Goal: Navigation & Orientation: Find specific page/section

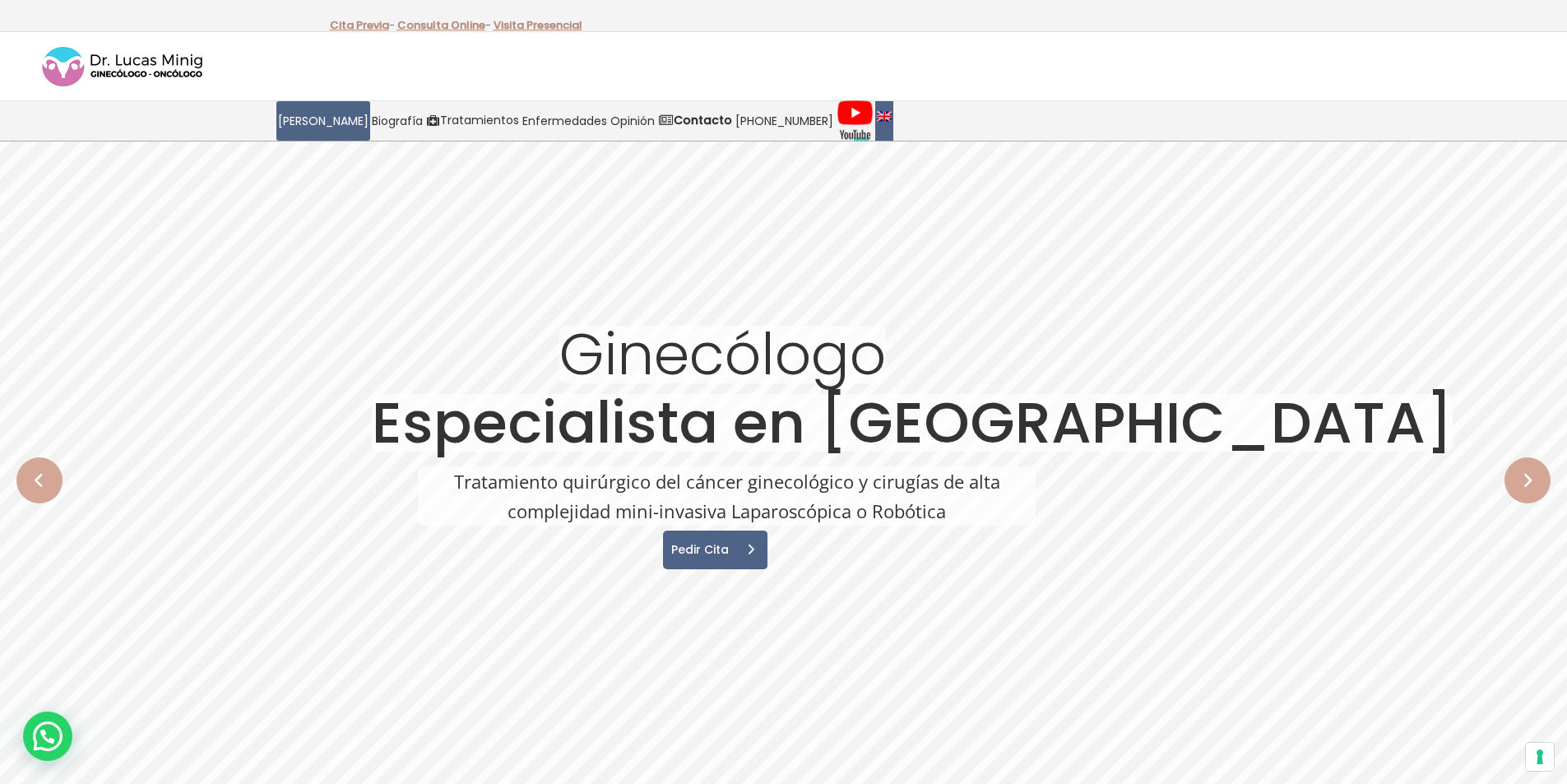
click at [875, 118] on link at bounding box center [884, 121] width 18 height 40
